Goal: Information Seeking & Learning: Learn about a topic

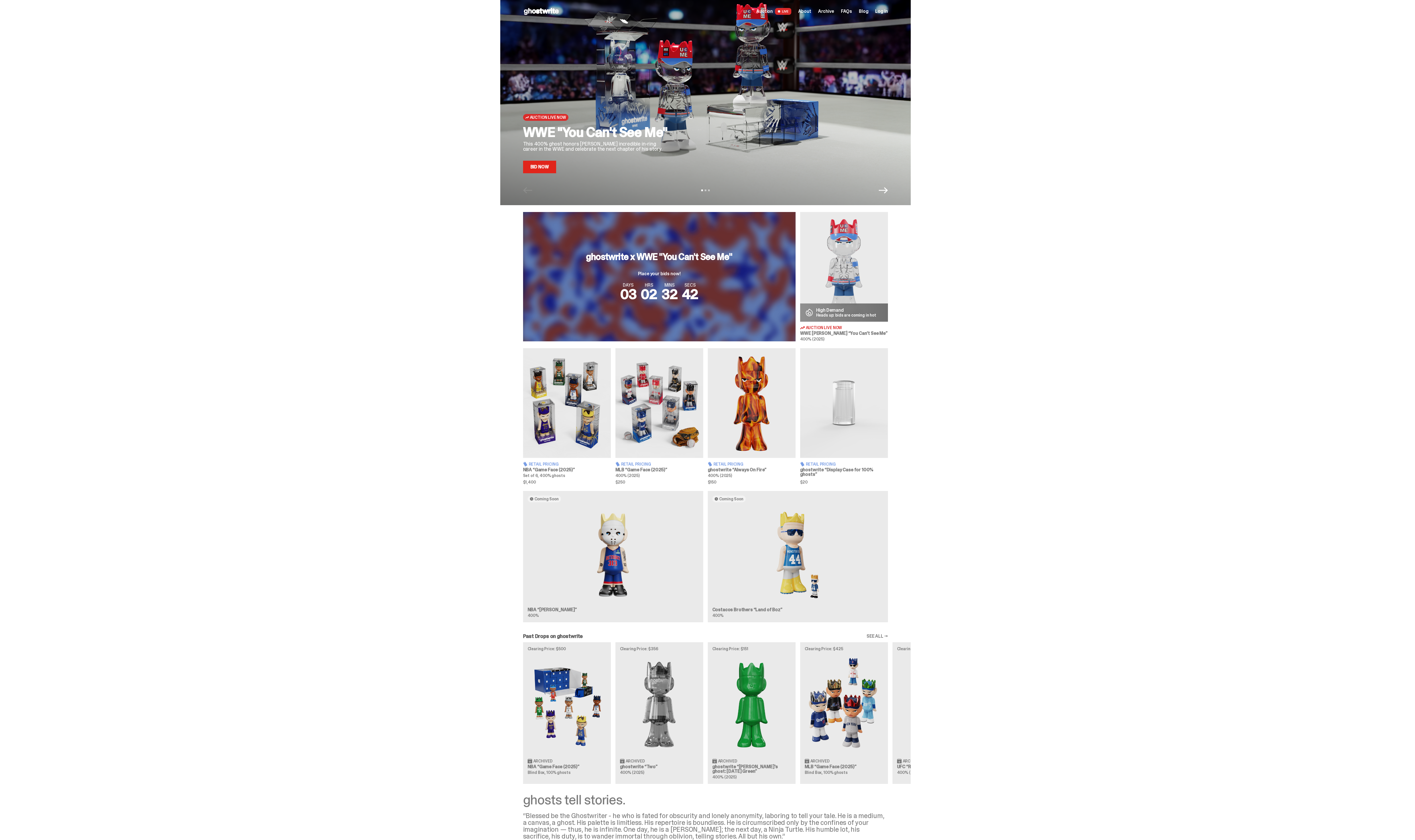
click at [827, 9] on span "Archive" at bounding box center [826, 12] width 16 height 4
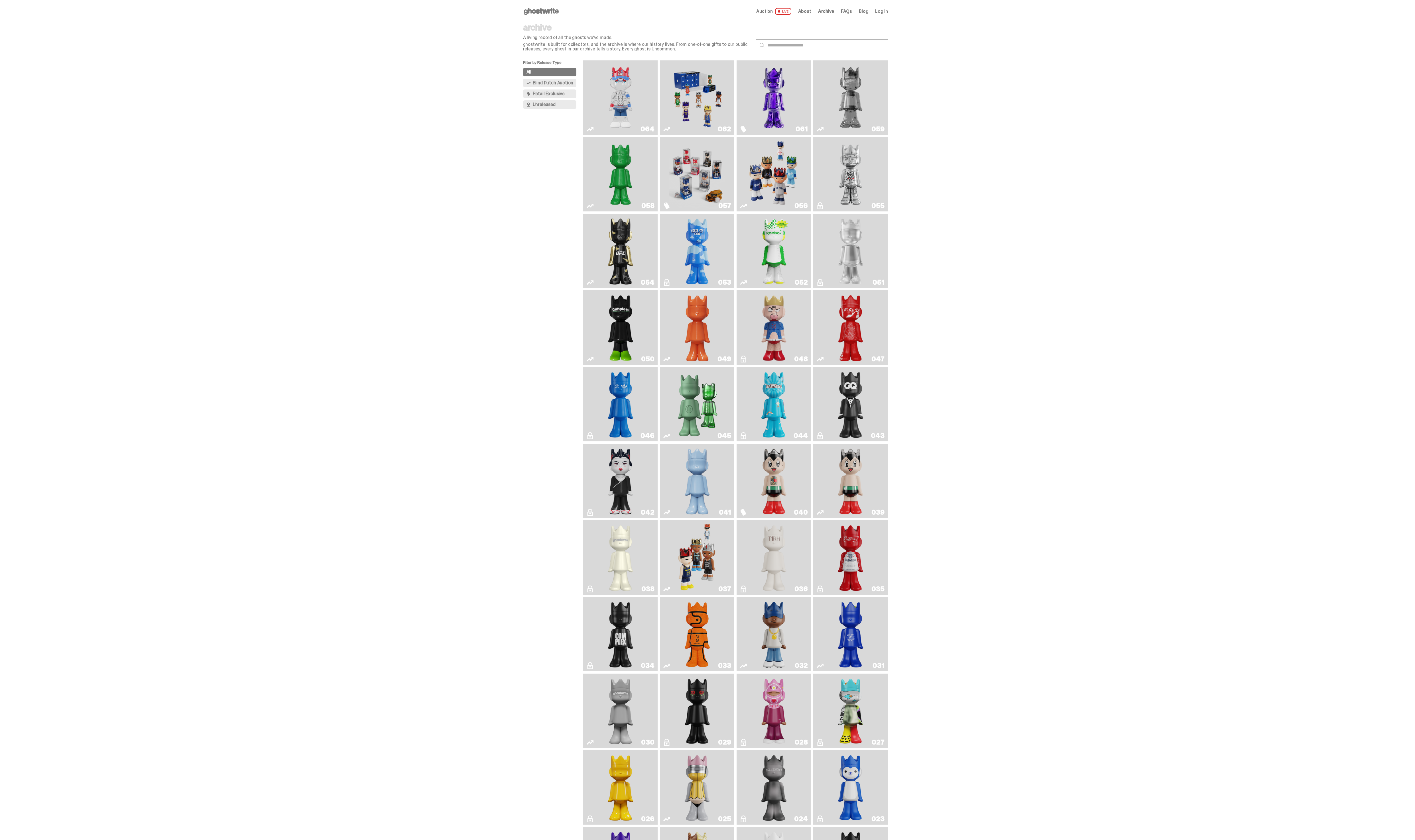
scroll to position [5, 0]
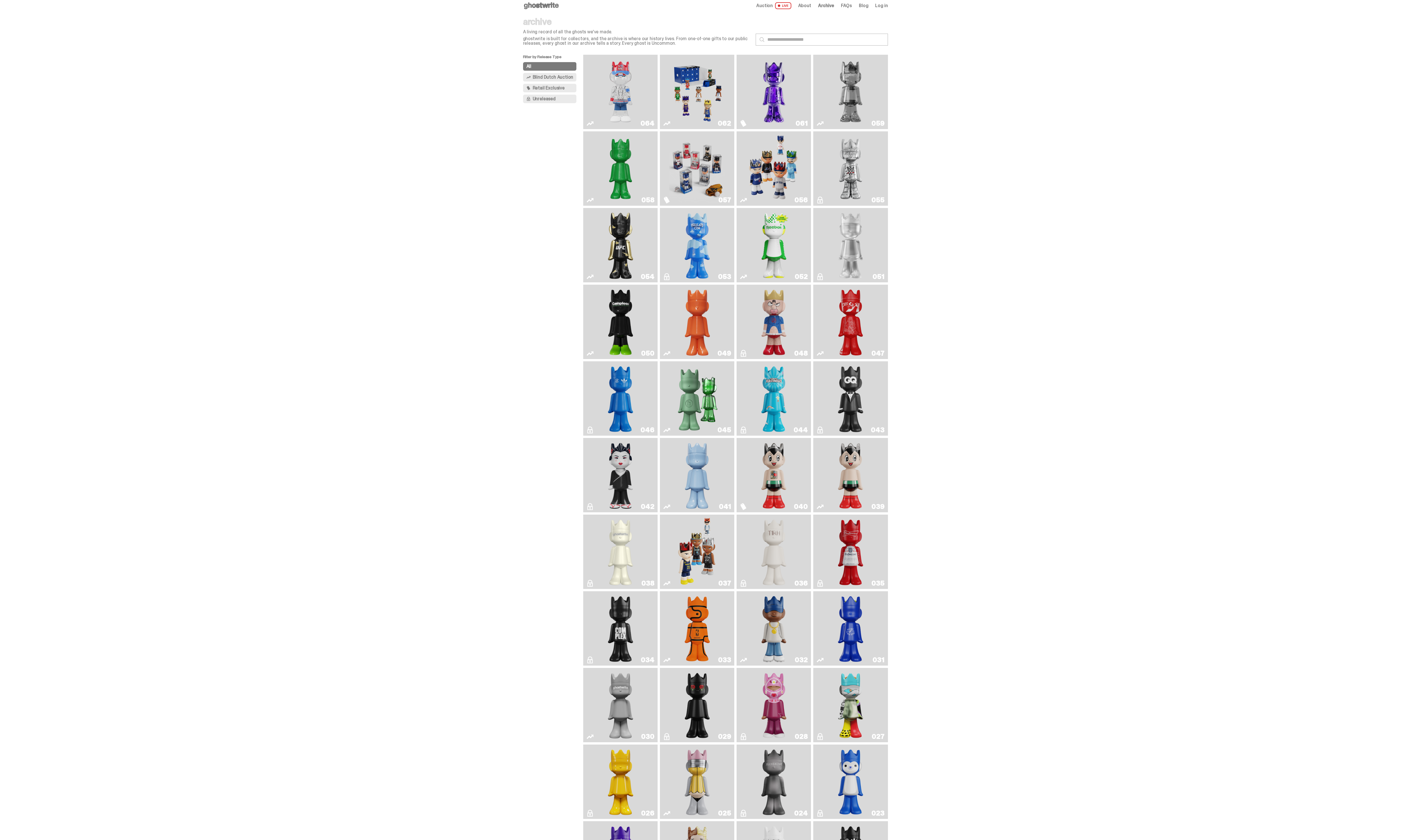
click at [684, 541] on img "Game Face (2024)" at bounding box center [698, 551] width 40 height 70
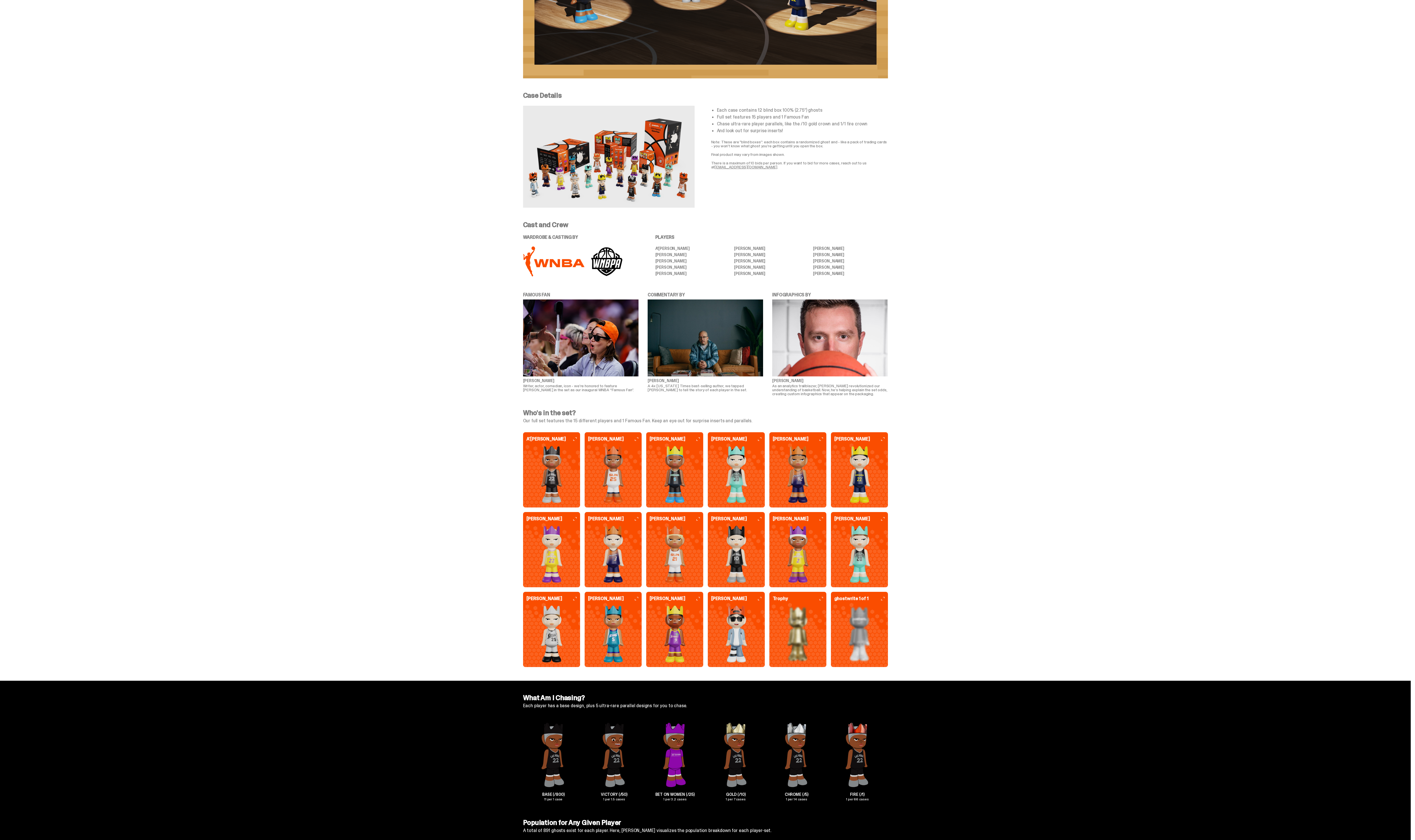
scroll to position [1056, 0]
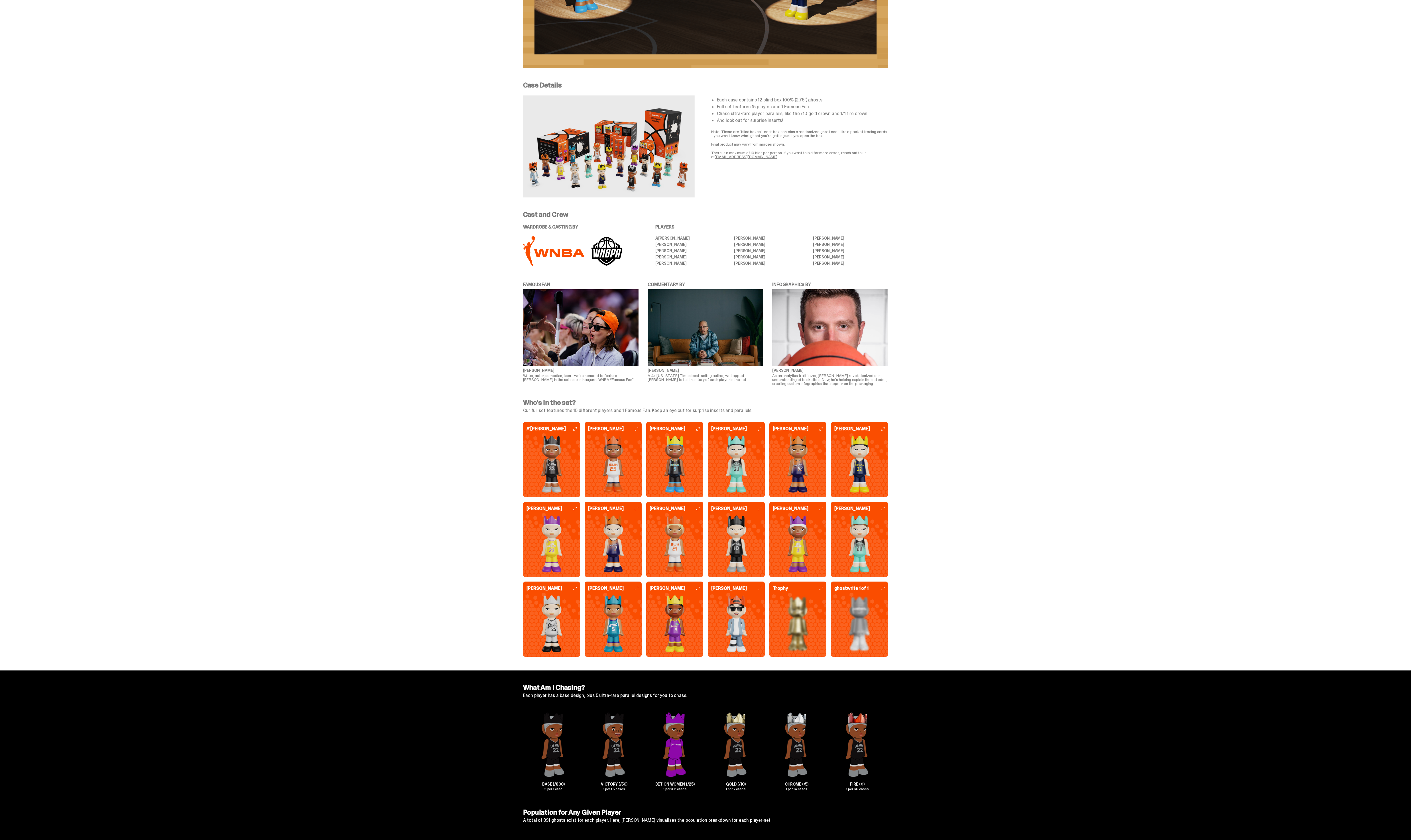
click at [561, 497] on div "A’[PERSON_NAME]" at bounding box center [551, 460] width 57 height 75
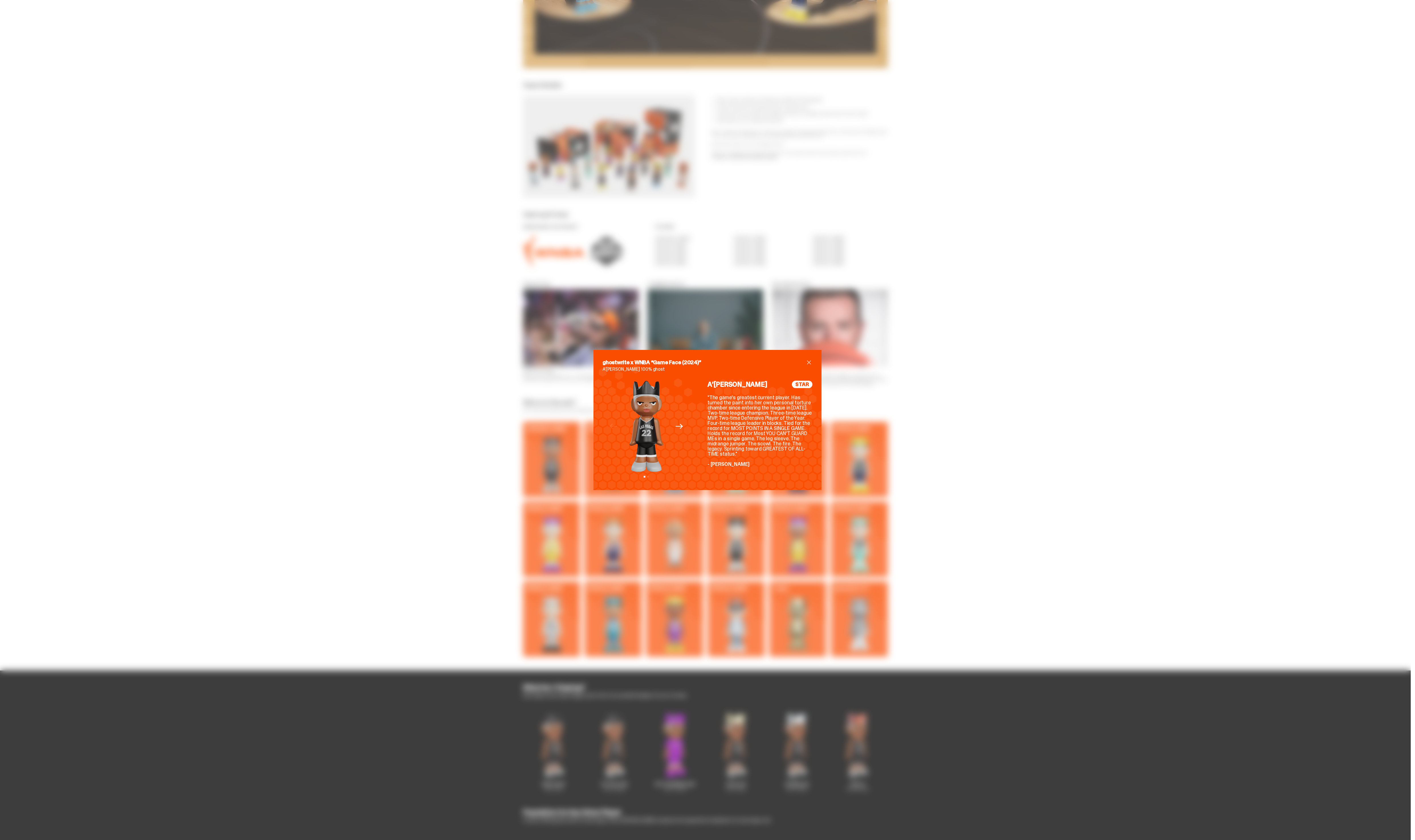
click at [346, 423] on div "ghostwrite x WNBA “Game Face (2024)” A’[PERSON_NAME] 100% ghost Previous Next V…" at bounding box center [708, 420] width 1415 height 840
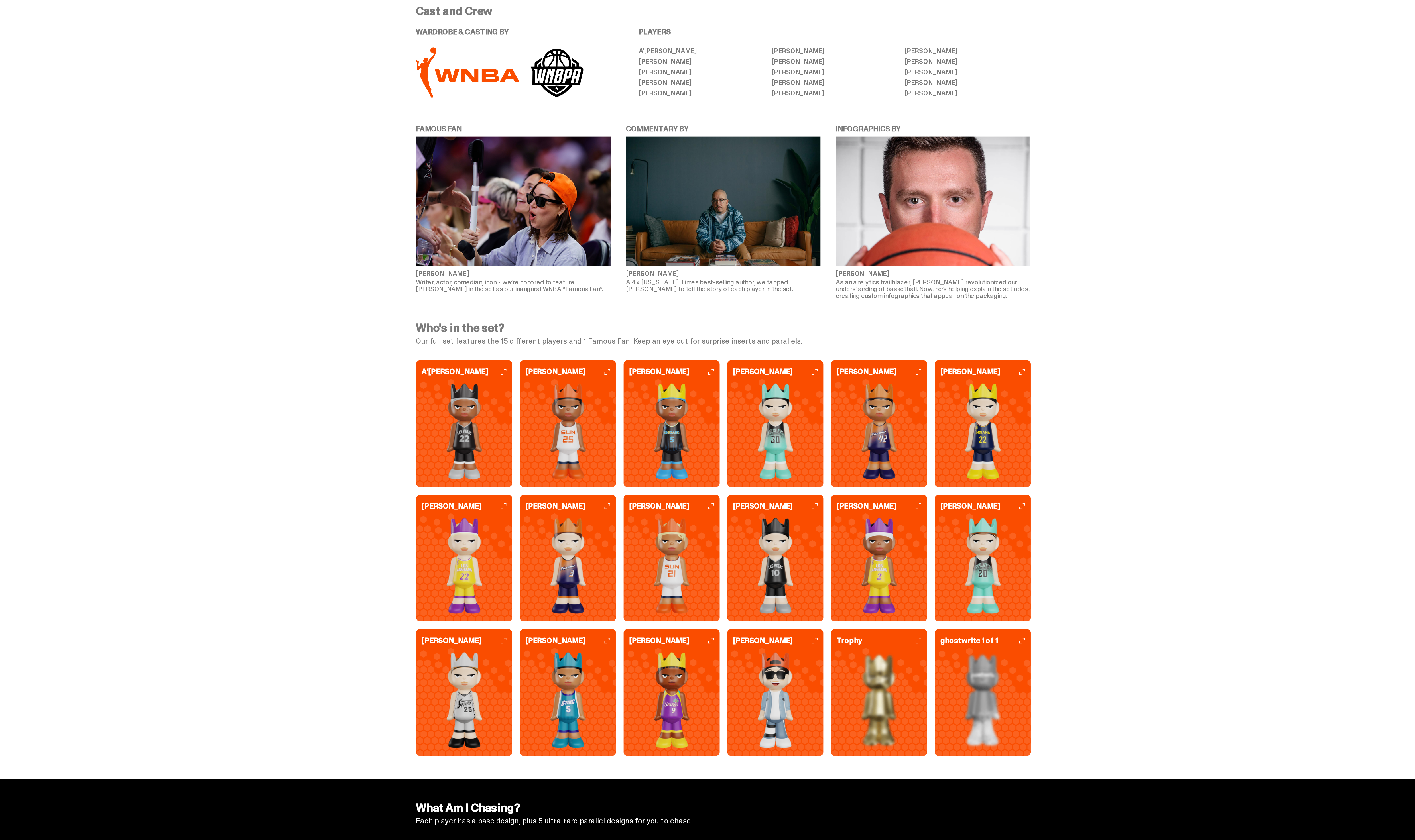
click at [740, 566] on img at bounding box center [736, 544] width 50 height 57
click at [616, 481] on img at bounding box center [613, 464] width 50 height 57
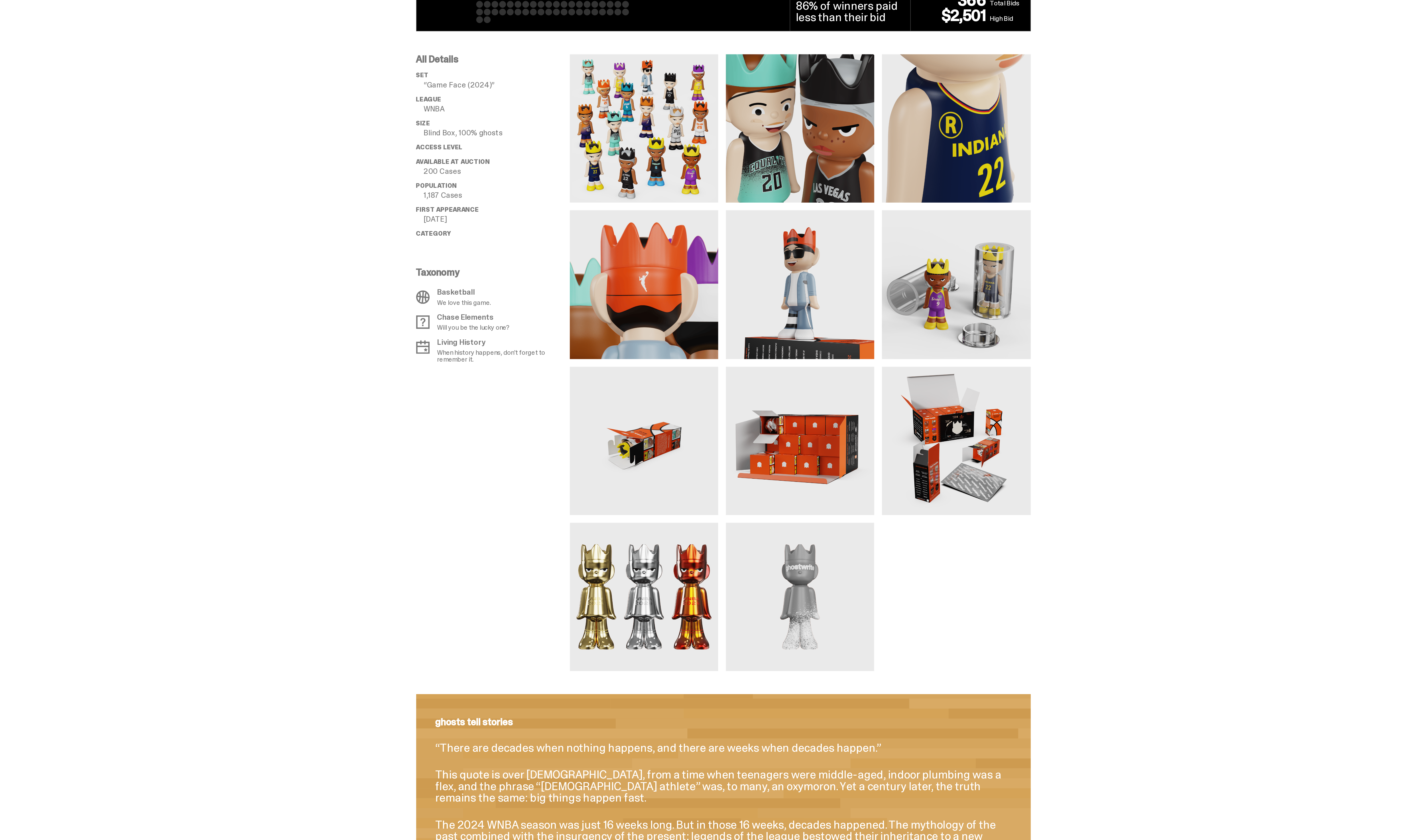
scroll to position [0, 0]
